Goal: Information Seeking & Learning: Learn about a topic

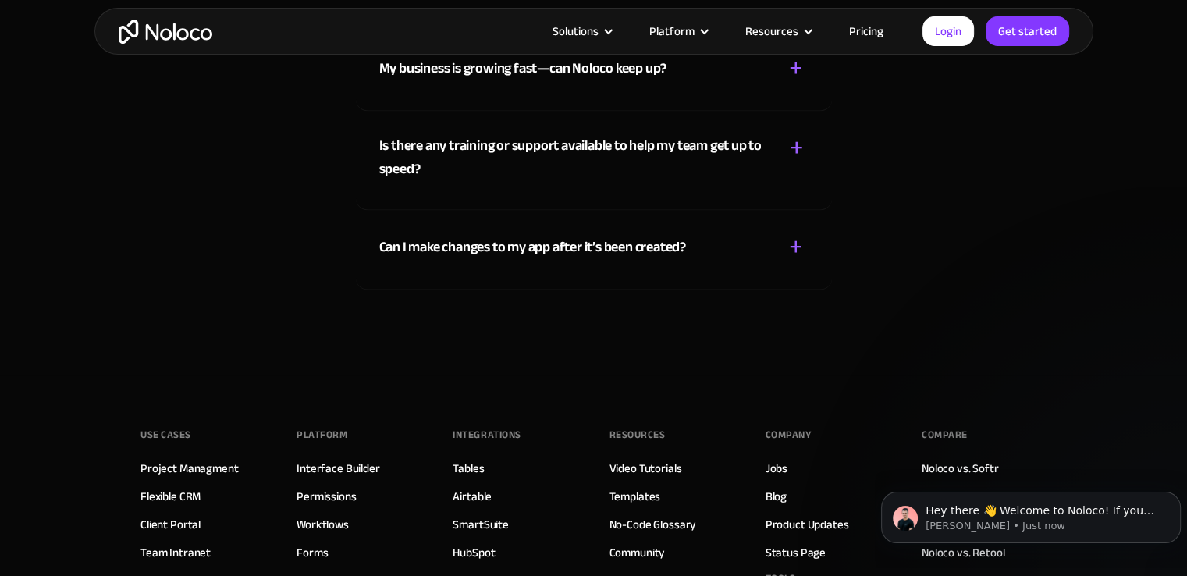
scroll to position [8508, 0]
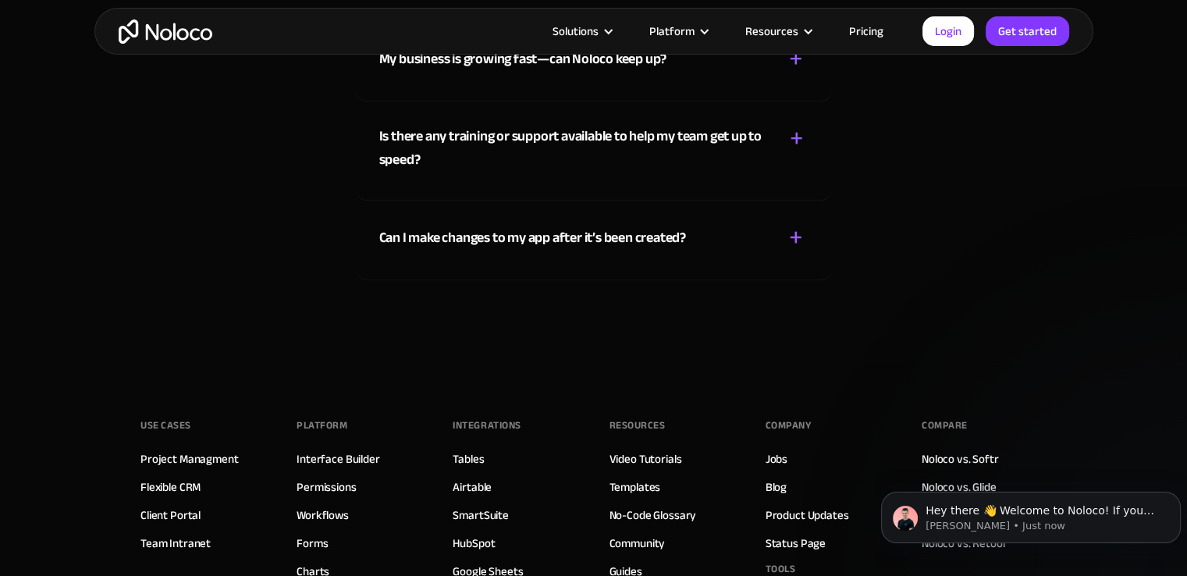
click at [855, 30] on link "Pricing" at bounding box center [866, 31] width 73 height 20
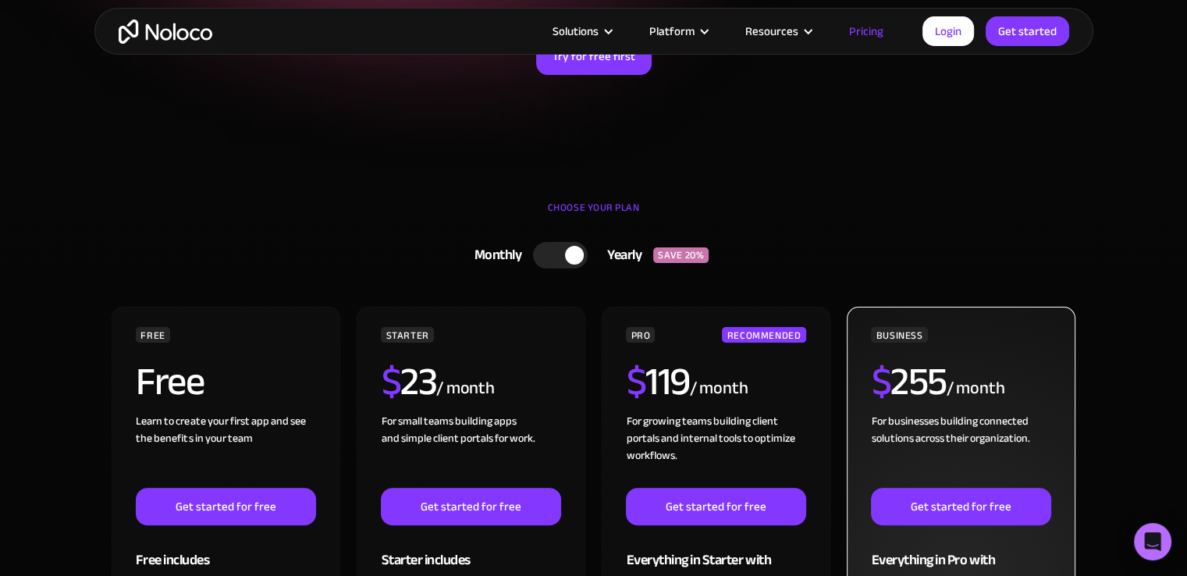
scroll to position [312, 0]
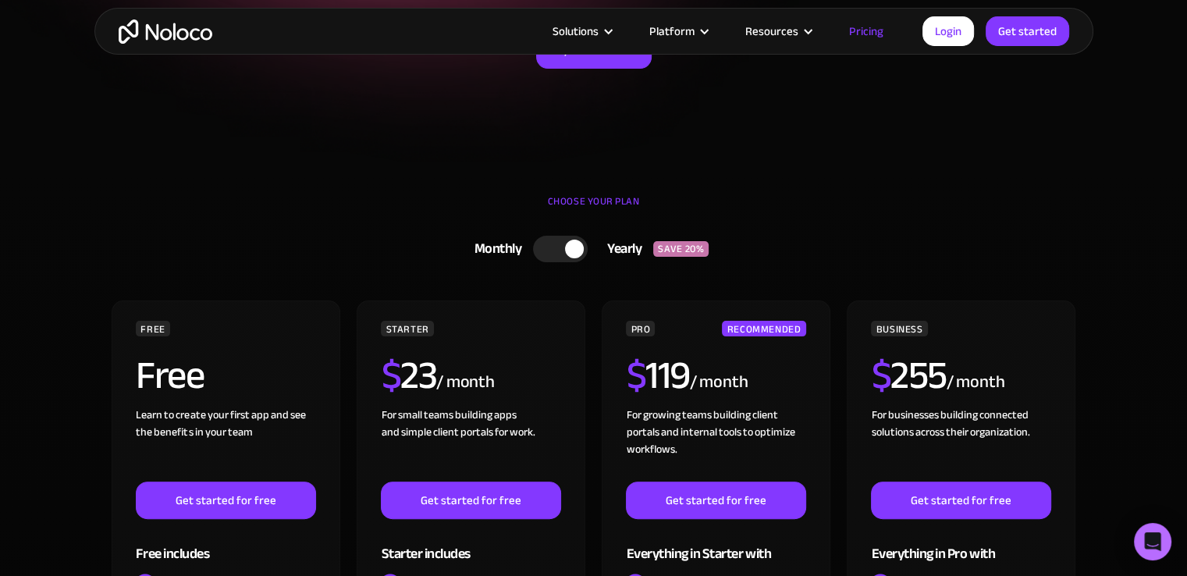
click at [550, 247] on div at bounding box center [560, 249] width 55 height 27
click at [565, 247] on div at bounding box center [566, 249] width 55 height 27
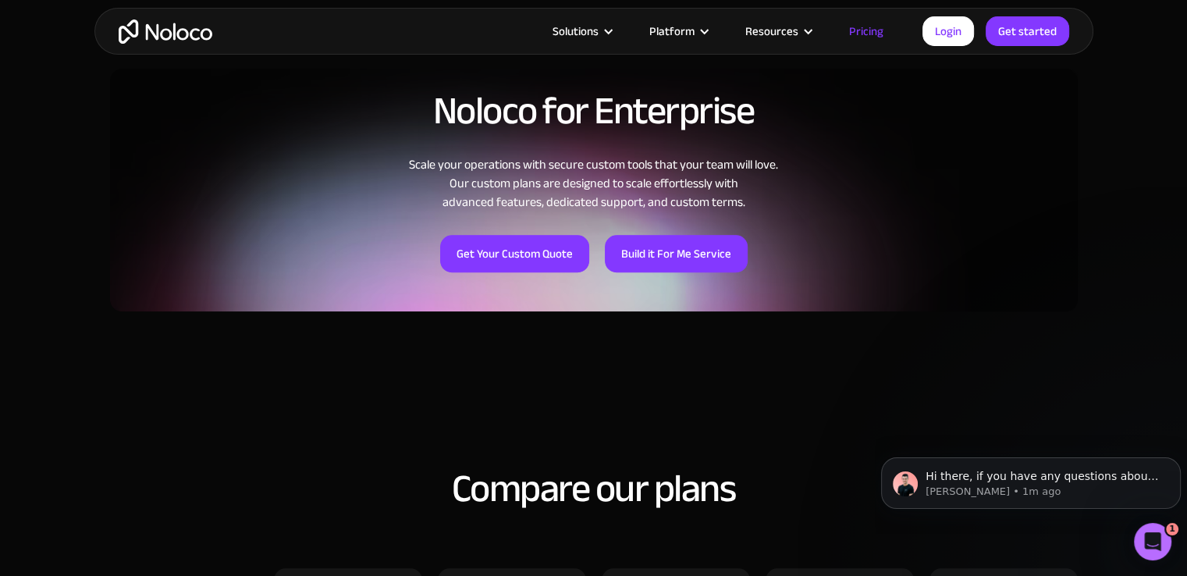
scroll to position [1327, 0]
